Goal: Task Accomplishment & Management: Use online tool/utility

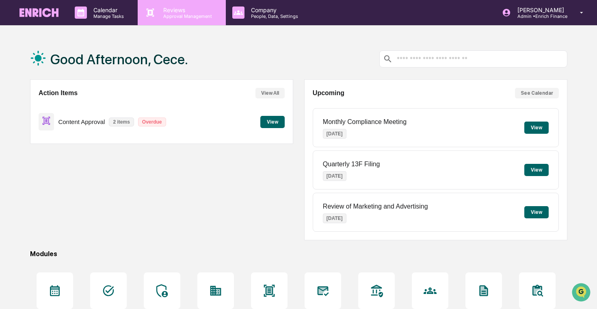
click at [182, 15] on p "Approval Management" at bounding box center [186, 16] width 59 height 6
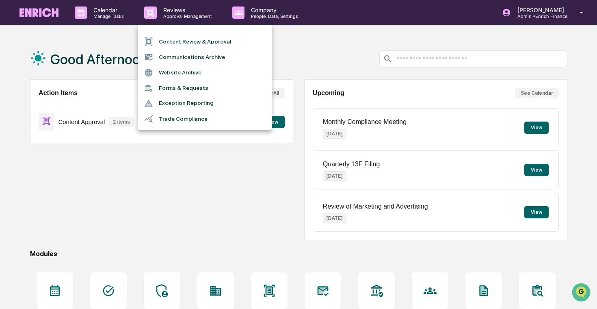
click at [78, 72] on div at bounding box center [298, 154] width 597 height 309
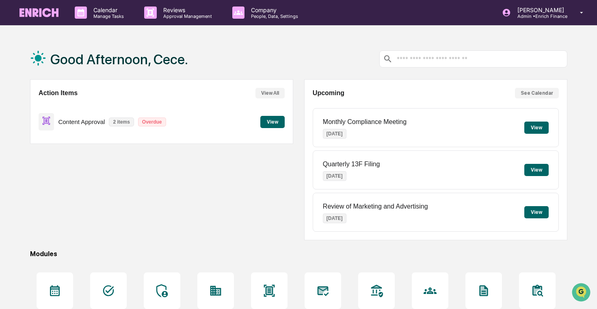
click at [264, 120] on button "View" at bounding box center [272, 122] width 24 height 12
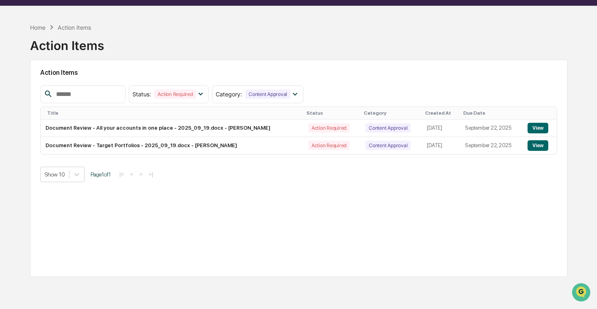
scroll to position [39, 0]
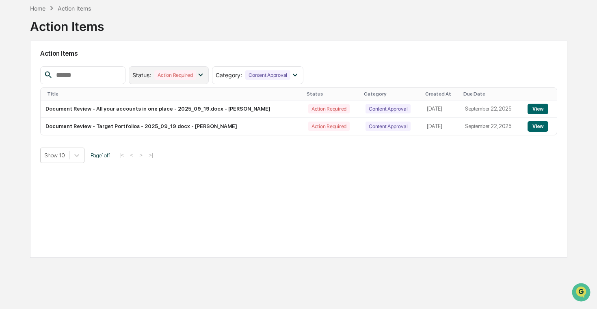
click at [186, 71] on div "Action Required" at bounding box center [174, 74] width 41 height 9
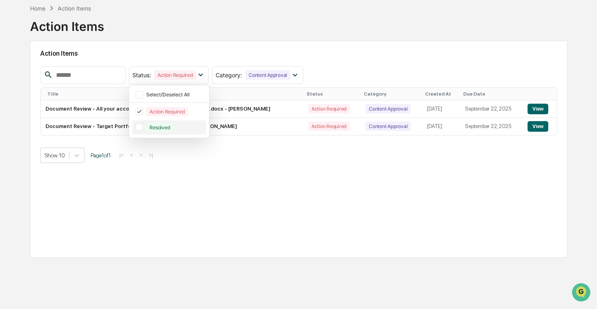
click at [159, 125] on div "Resolved" at bounding box center [159, 127] width 27 height 9
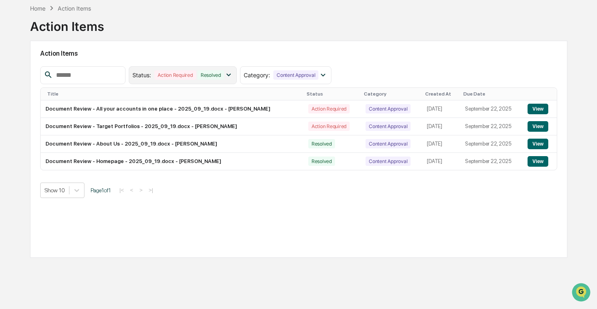
click at [220, 72] on div "Resolved" at bounding box center [210, 74] width 27 height 9
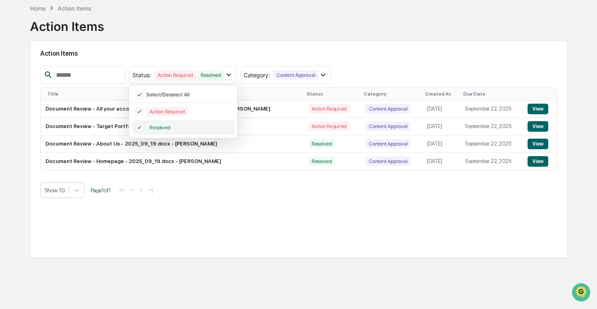
click at [138, 126] on icon at bounding box center [139, 127] width 9 height 6
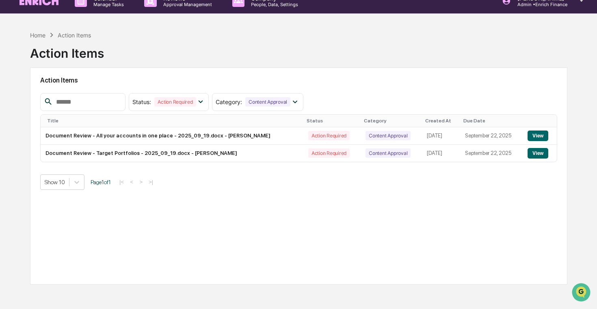
scroll to position [11, 0]
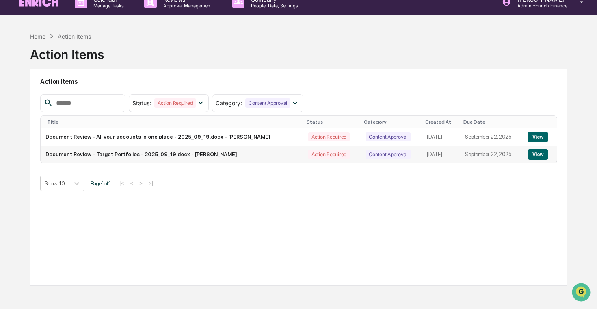
click at [542, 152] on button "View" at bounding box center [538, 154] width 21 height 11
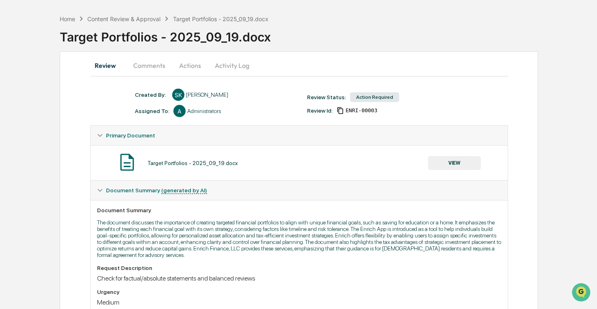
scroll to position [12, 0]
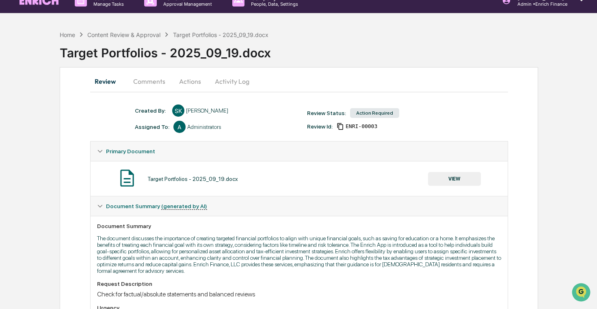
click at [446, 181] on button "VIEW" at bounding box center [454, 179] width 53 height 14
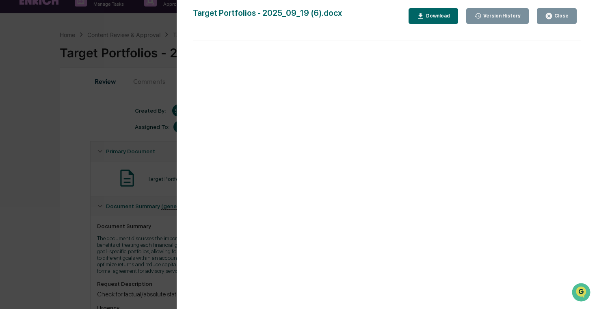
click at [87, 162] on div "Version History [DATE] 07:24 PM [PERSON_NAME] [DATE] 07:20 PM [PERSON_NAME] [DA…" at bounding box center [298, 154] width 597 height 309
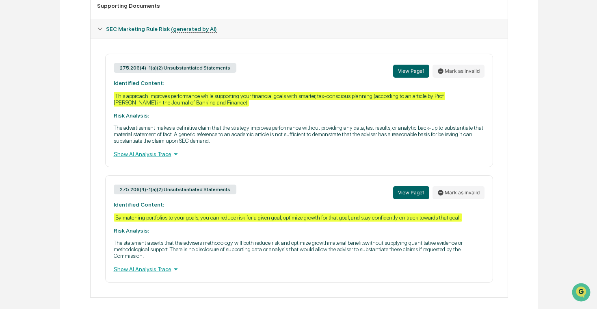
scroll to position [342, 0]
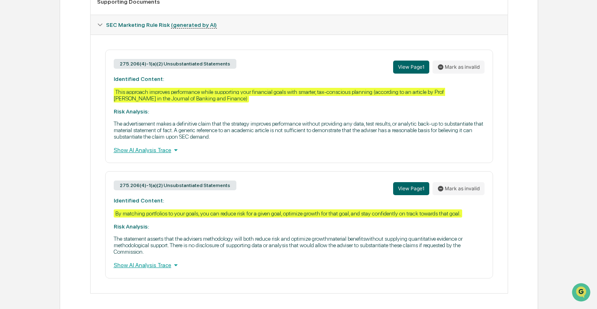
drag, startPoint x: 245, startPoint y: 66, endPoint x: 112, endPoint y: 65, distance: 133.7
click at [112, 65] on div "275.206(4)-1(a)(2) Unsubstantiated Statements View Page 1 Mark as invalid Ident…" at bounding box center [299, 106] width 388 height 113
click at [102, 60] on div "275.206(4)-1(a)(2) Unsubstantiated Statements View Page 1 Mark as invalid Ident…" at bounding box center [299, 164] width 404 height 229
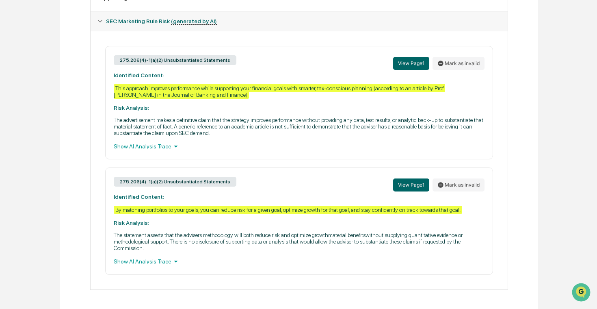
scroll to position [347, 0]
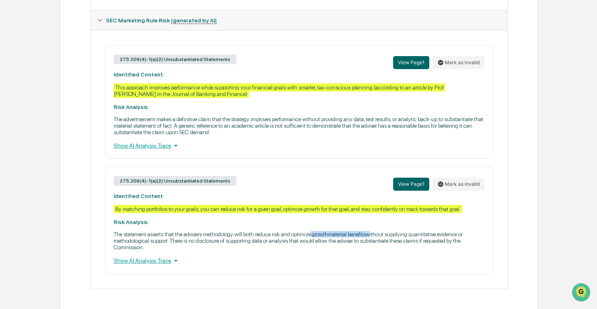
drag, startPoint x: 341, startPoint y: 247, endPoint x: 407, endPoint y: 247, distance: 66.6
click at [407, 247] on p "The statement asserts that the advisers methodology will both reduce risk and o…" at bounding box center [299, 241] width 371 height 20
click at [561, 232] on div "Home Content Review & Approval Target Portfolios - 2025_09_19.docx Target Portf…" at bounding box center [298, 1] width 597 height 618
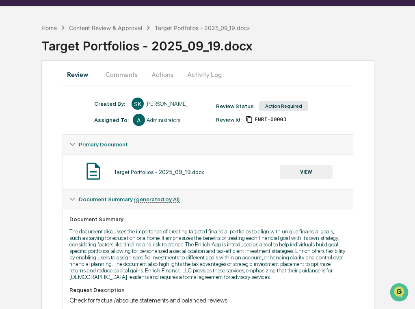
scroll to position [22, 0]
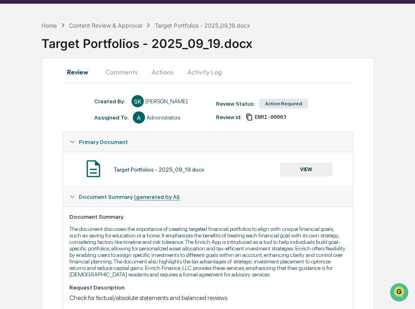
click at [161, 72] on button "Actions" at bounding box center [162, 72] width 37 height 20
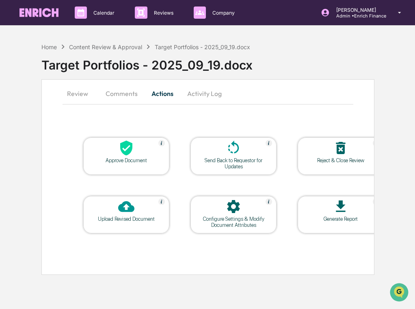
scroll to position [0, 0]
click at [210, 92] on button "Activity Log" at bounding box center [205, 94] width 48 height 20
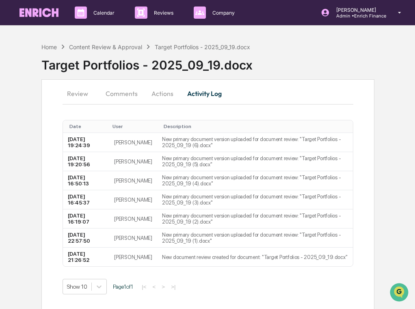
scroll to position [6, 0]
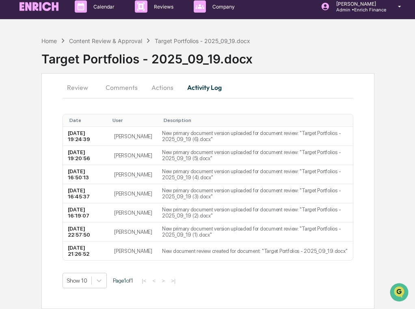
click at [86, 89] on button "Review" at bounding box center [81, 88] width 37 height 20
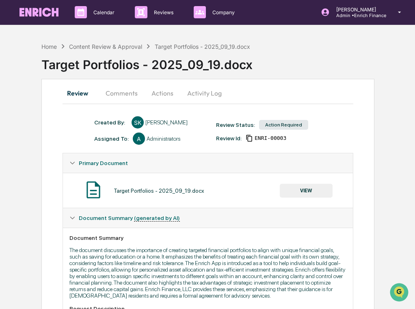
scroll to position [0, 0]
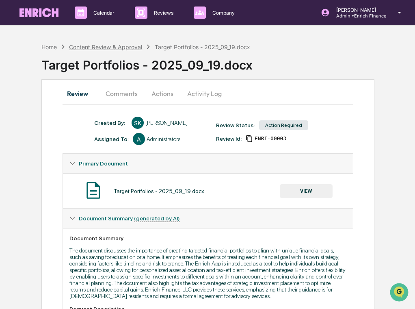
click at [124, 45] on div "Content Review & Approval" at bounding box center [105, 46] width 73 height 7
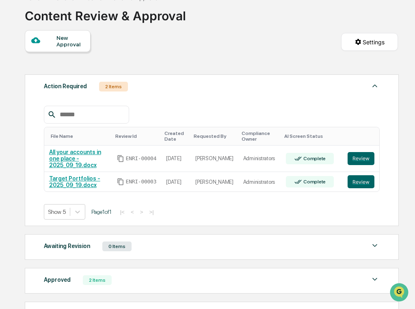
scroll to position [54, 0]
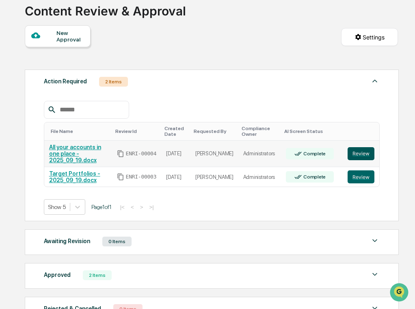
click at [362, 152] on button "Review" at bounding box center [361, 153] width 27 height 13
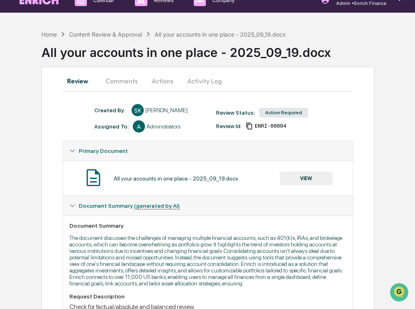
scroll to position [13, 0]
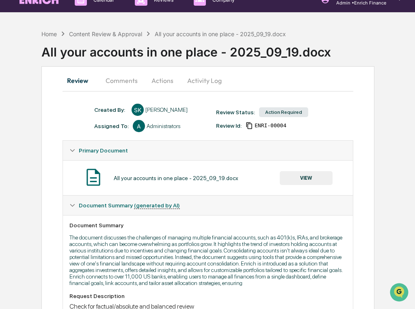
click at [314, 180] on button "VIEW" at bounding box center [306, 178] width 53 height 14
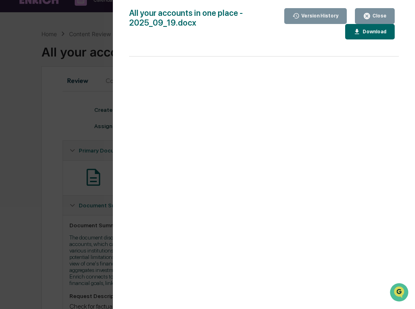
click at [44, 187] on div "Version History [DATE] 09:28 PM [PERSON_NAME] All your accounts in one place - …" at bounding box center [207, 154] width 415 height 309
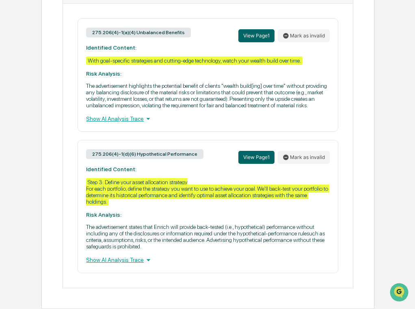
scroll to position [0, 0]
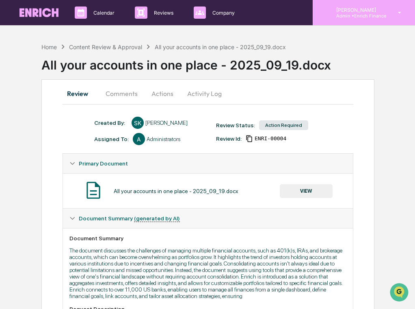
click at [388, 16] on div "[PERSON_NAME] Admin • Enrich Finance" at bounding box center [364, 12] width 102 height 25
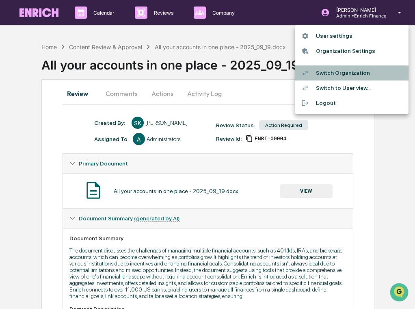
click at [368, 76] on li "Switch Organization" at bounding box center [352, 72] width 114 height 15
